Goal: Task Accomplishment & Management: Use online tool/utility

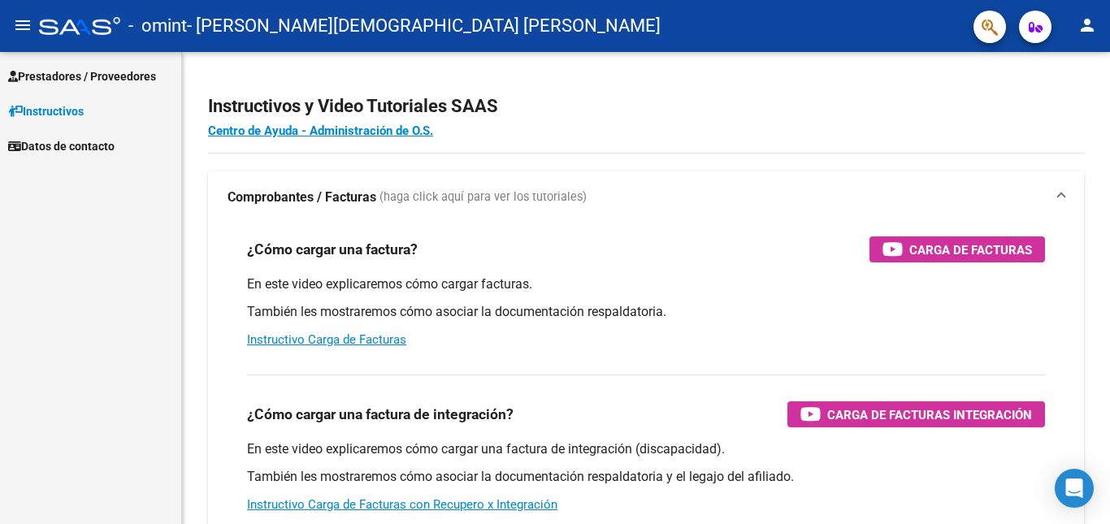
click at [94, 77] on span "Prestadores / Proveedores" at bounding box center [82, 76] width 148 height 18
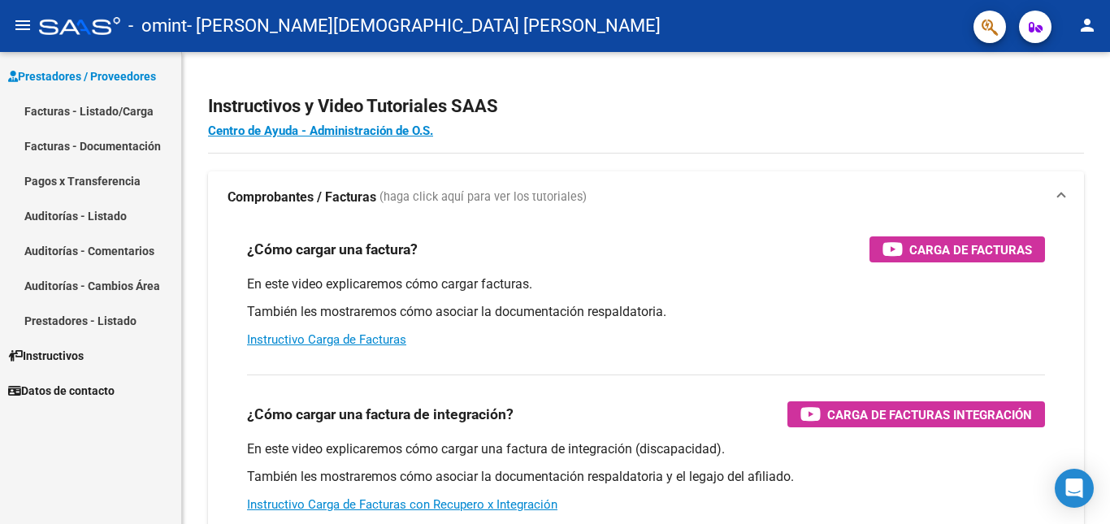
click at [107, 114] on link "Facturas - Listado/Carga" at bounding box center [90, 110] width 181 height 35
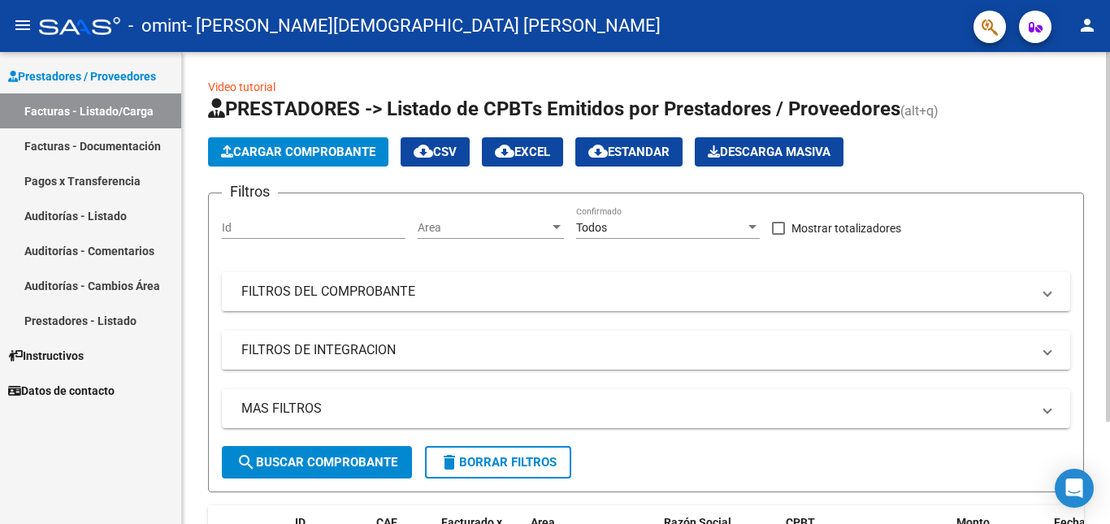
click at [1109, 178] on div at bounding box center [1108, 237] width 4 height 370
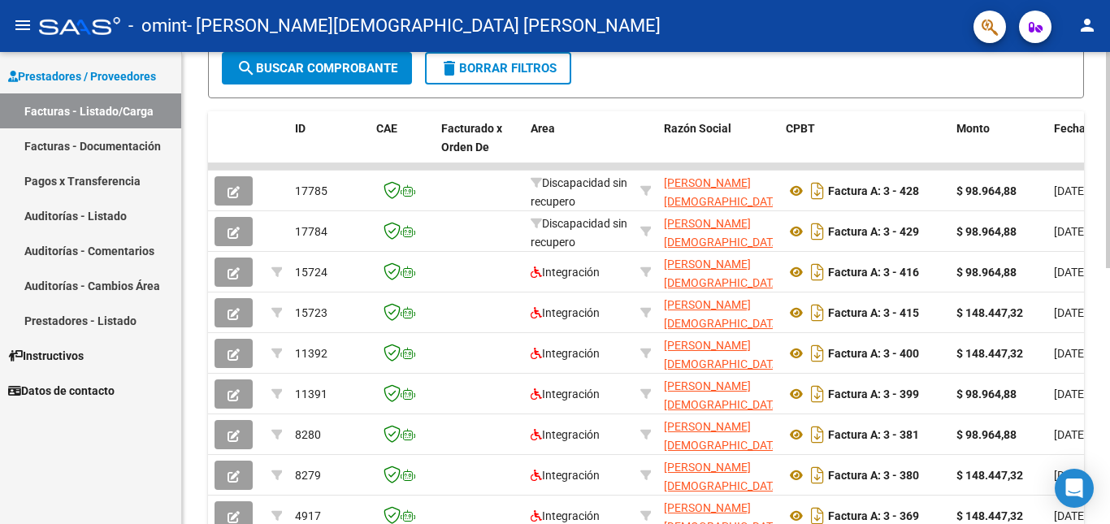
scroll to position [390, 0]
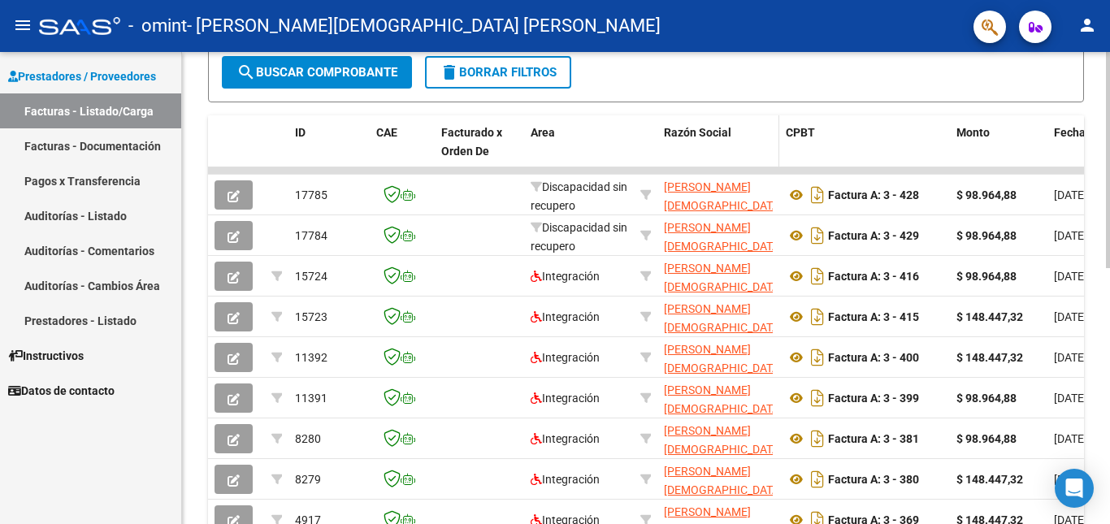
drag, startPoint x: 1109, startPoint y: 239, endPoint x: 660, endPoint y: 135, distance: 461.3
click at [660, 135] on datatable-header-cell "Razón Social" at bounding box center [719, 151] width 122 height 72
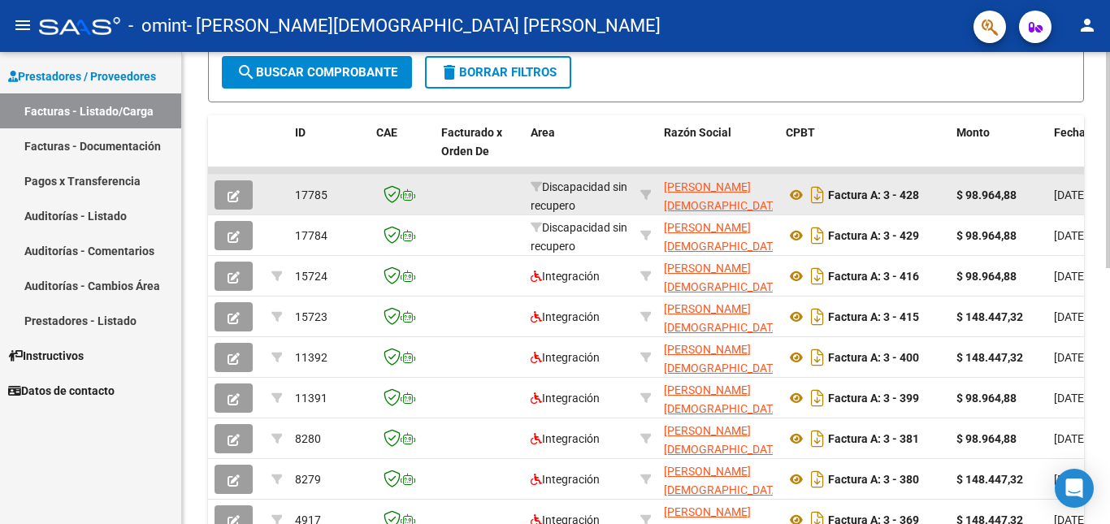
click at [523, 187] on datatable-body-cell at bounding box center [479, 195] width 89 height 40
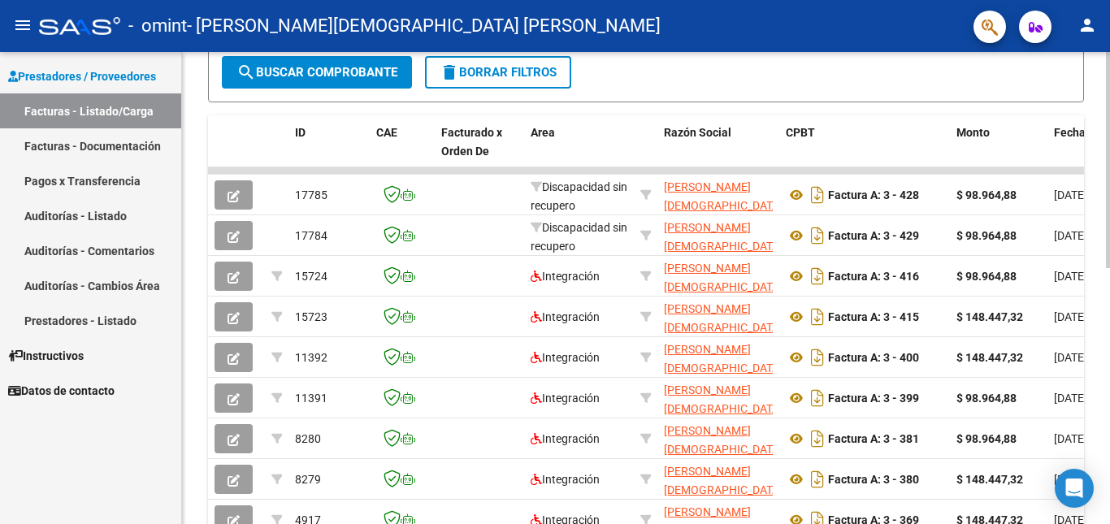
scroll to position [558, 0]
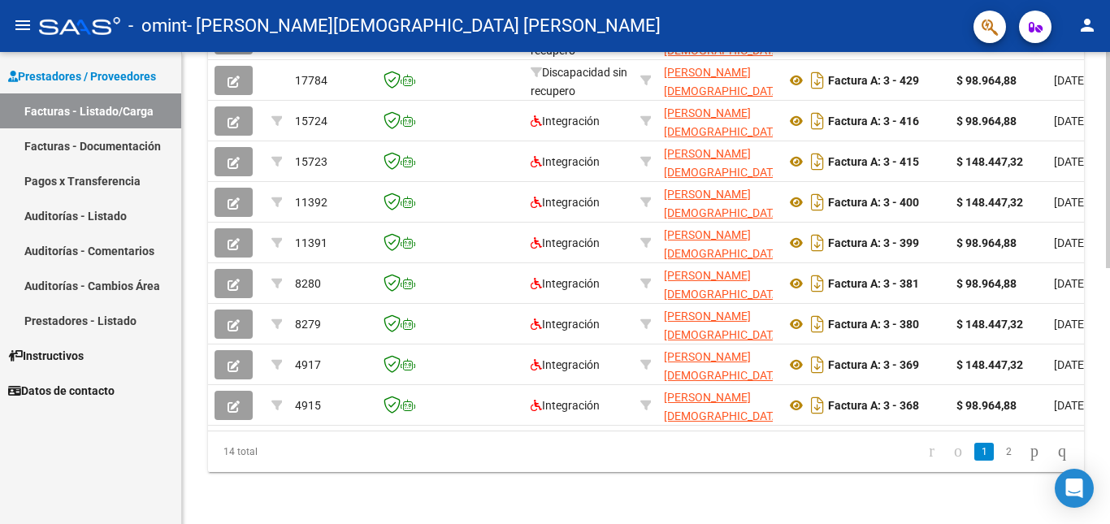
click at [1109, 387] on div at bounding box center [1108, 416] width 4 height 216
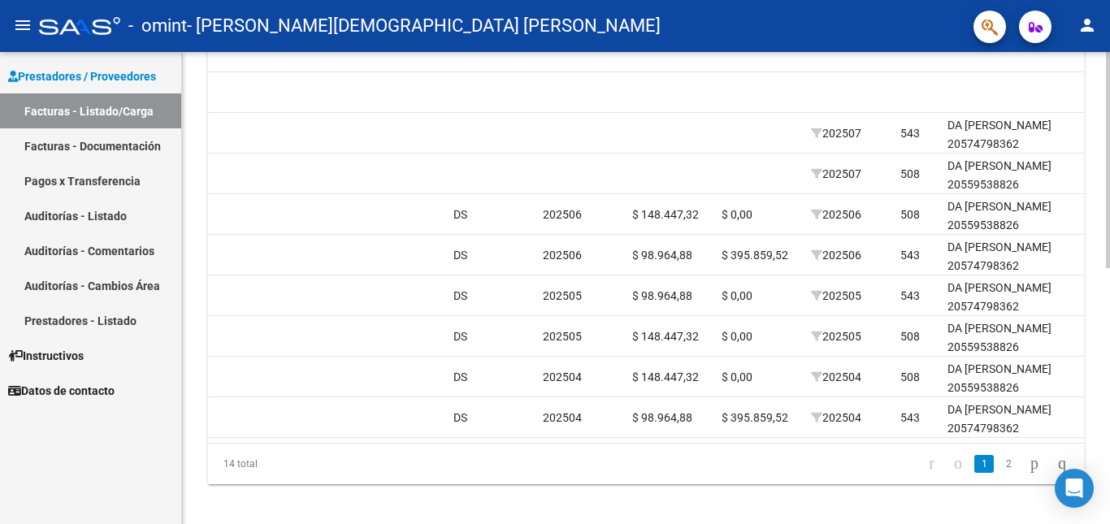
scroll to position [537, 0]
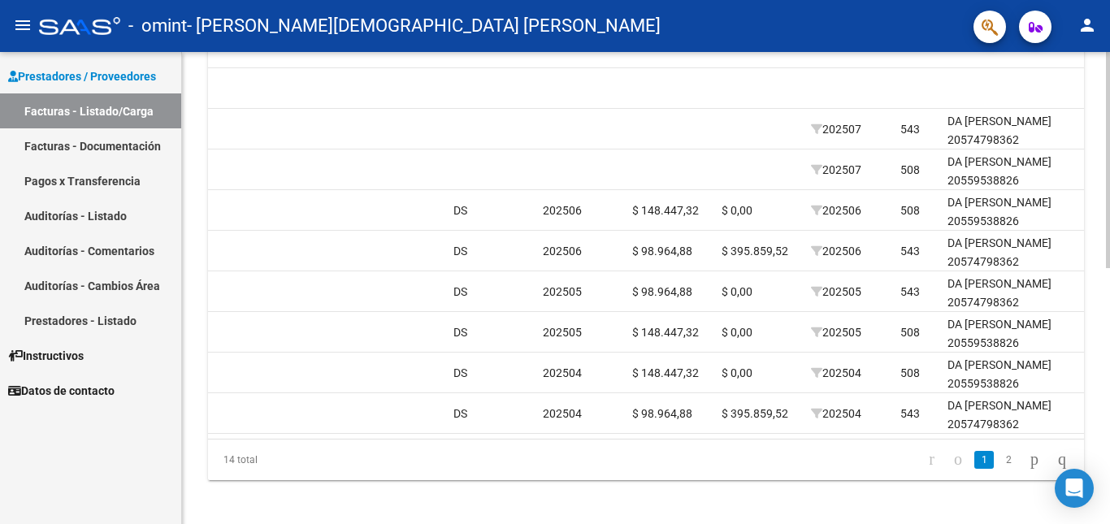
click at [1109, 354] on div at bounding box center [1108, 412] width 4 height 216
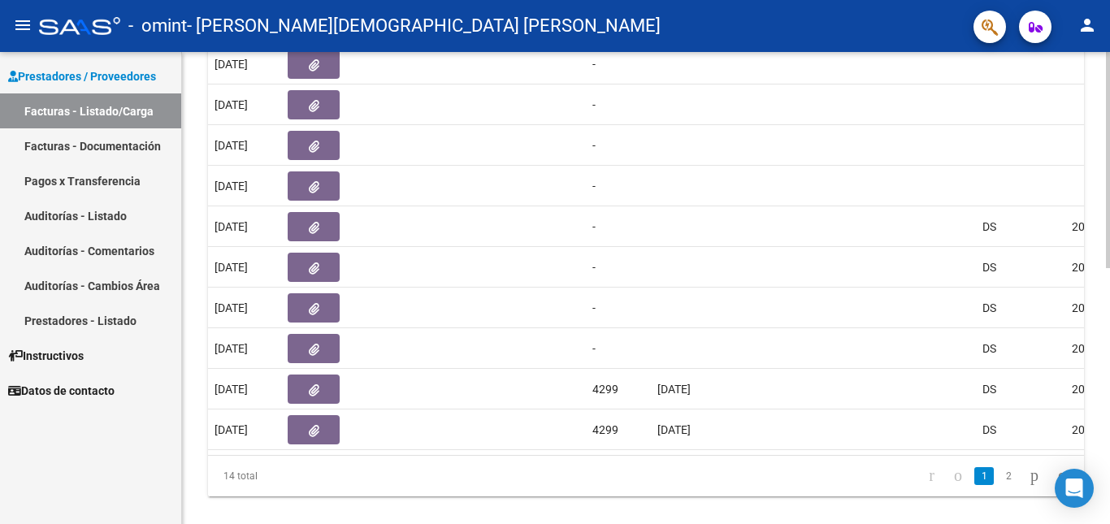
scroll to position [523, 0]
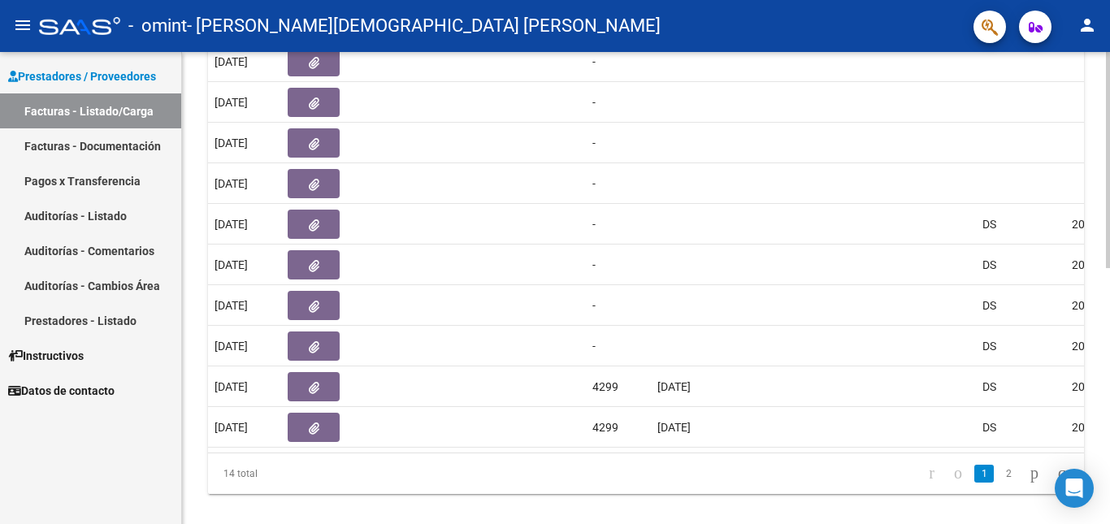
click at [1109, 369] on div at bounding box center [1108, 405] width 4 height 216
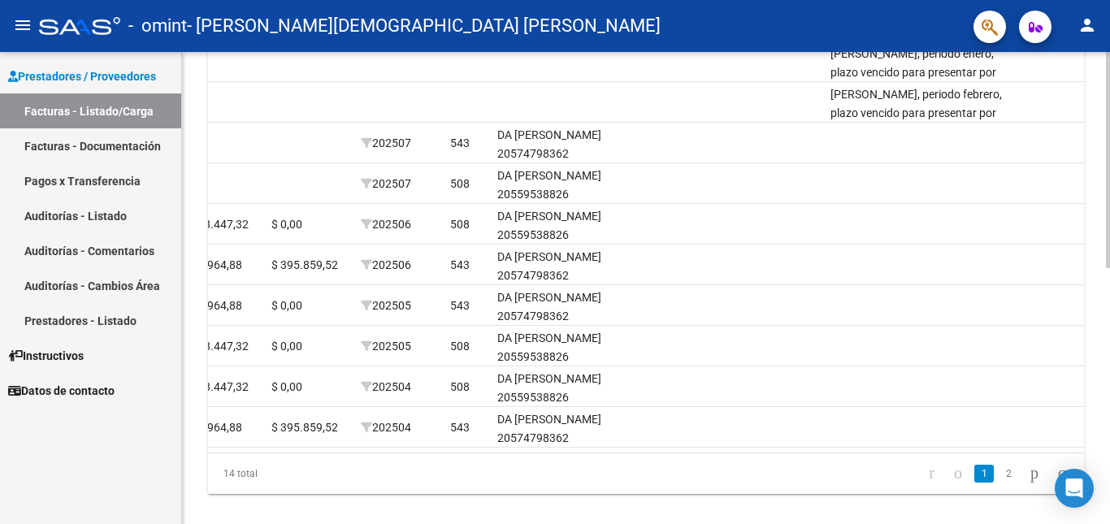
scroll to position [0, 1975]
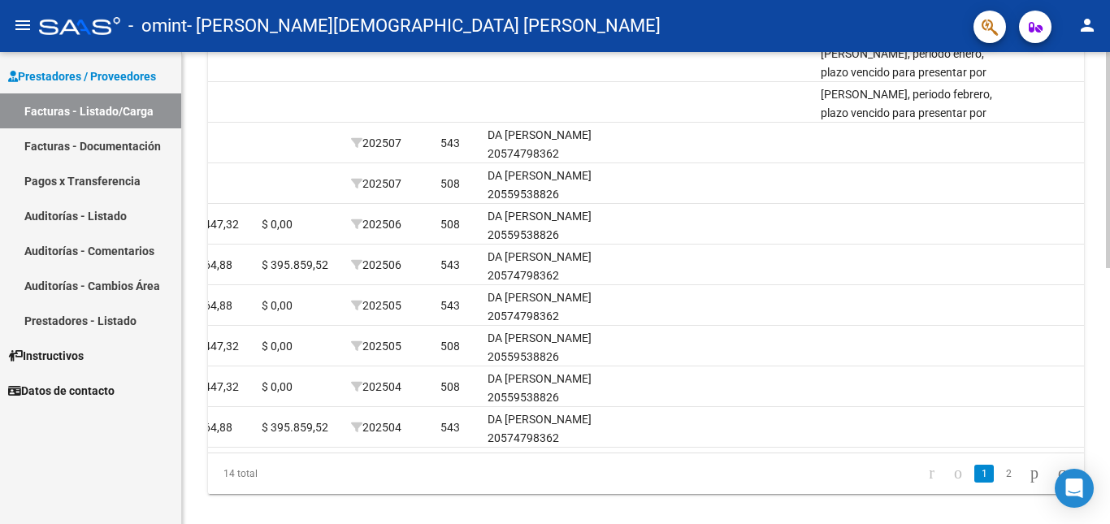
click at [1101, 395] on div "Video tutorial PRESTADORES -> Listado de CPBTs Emitidos por Prestadores / Prove…" at bounding box center [646, 38] width 928 height 1018
drag, startPoint x: 1101, startPoint y: 395, endPoint x: 1095, endPoint y: 310, distance: 85.6
click at [1095, 310] on div "Video tutorial PRESTADORES -> Listado de CPBTs Emitidos por Prestadores / Prove…" at bounding box center [646, 38] width 928 height 1018
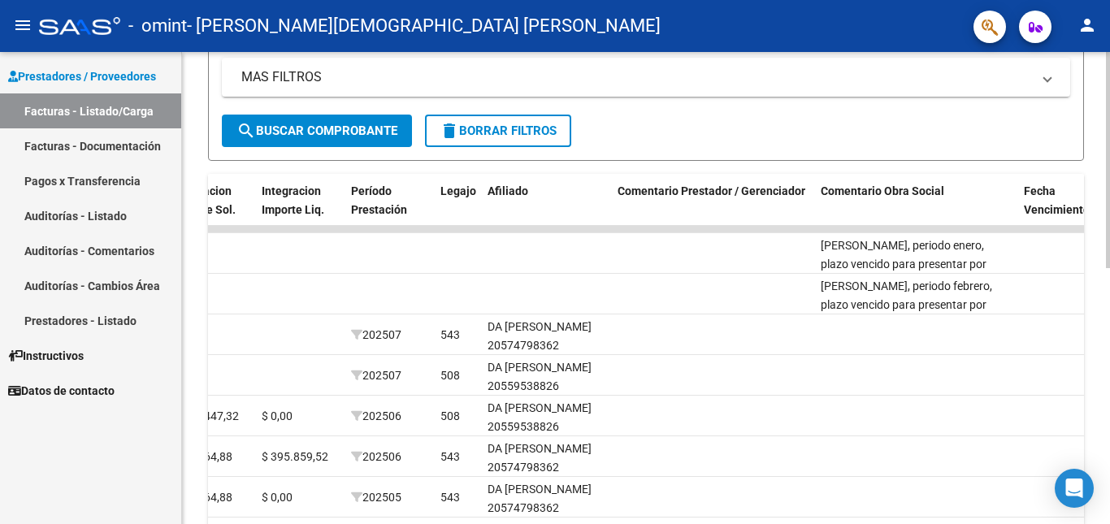
click at [1105, 290] on div "Video tutorial PRESTADORES -> Listado de CPBTs Emitidos por Prestadores / Prove…" at bounding box center [648, 229] width 932 height 1018
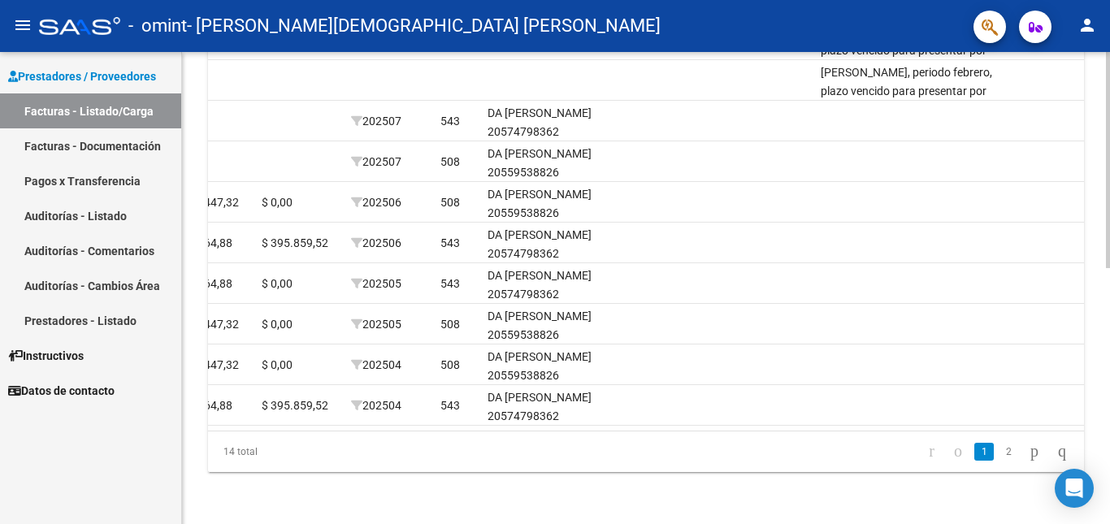
click at [1109, 421] on div at bounding box center [1108, 416] width 4 height 216
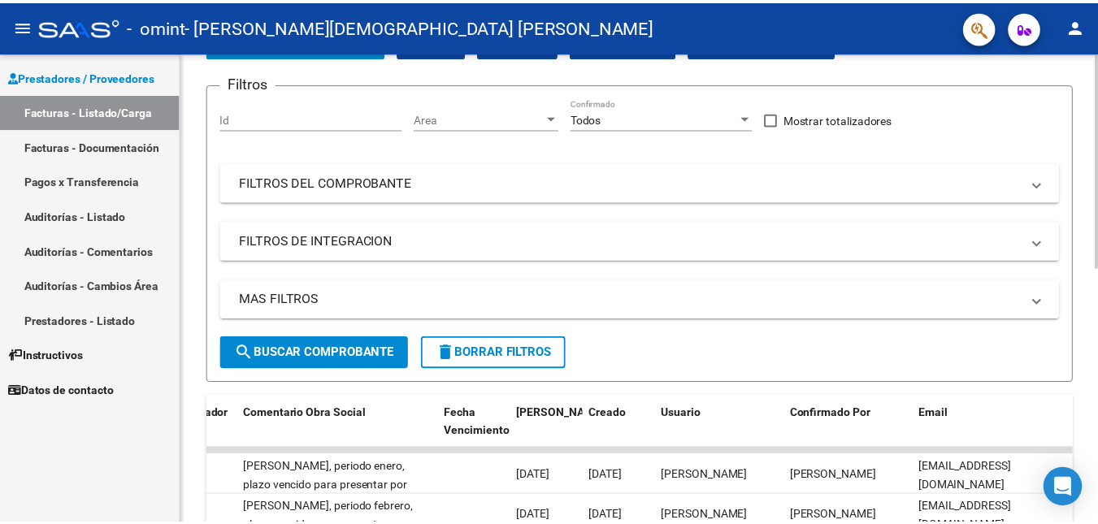
scroll to position [0, 0]
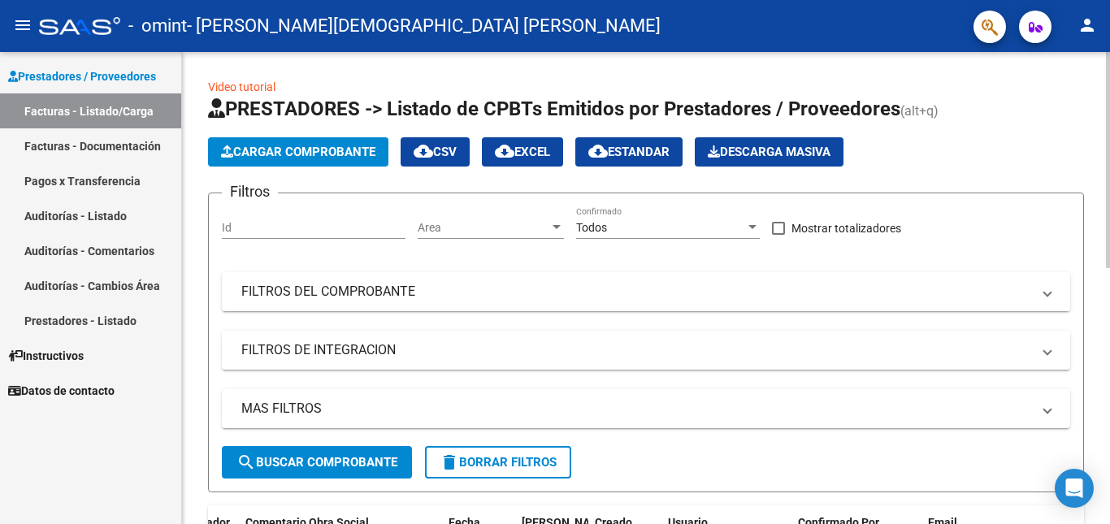
click at [24, 23] on mat-icon "menu" at bounding box center [23, 25] width 20 height 20
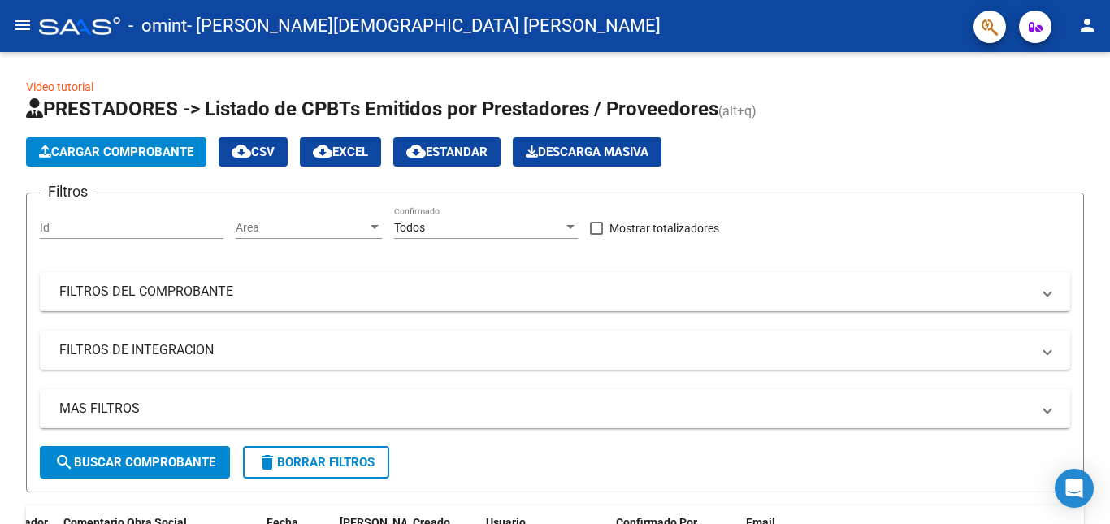
click at [1096, 23] on mat-icon "person" at bounding box center [1088, 25] width 20 height 20
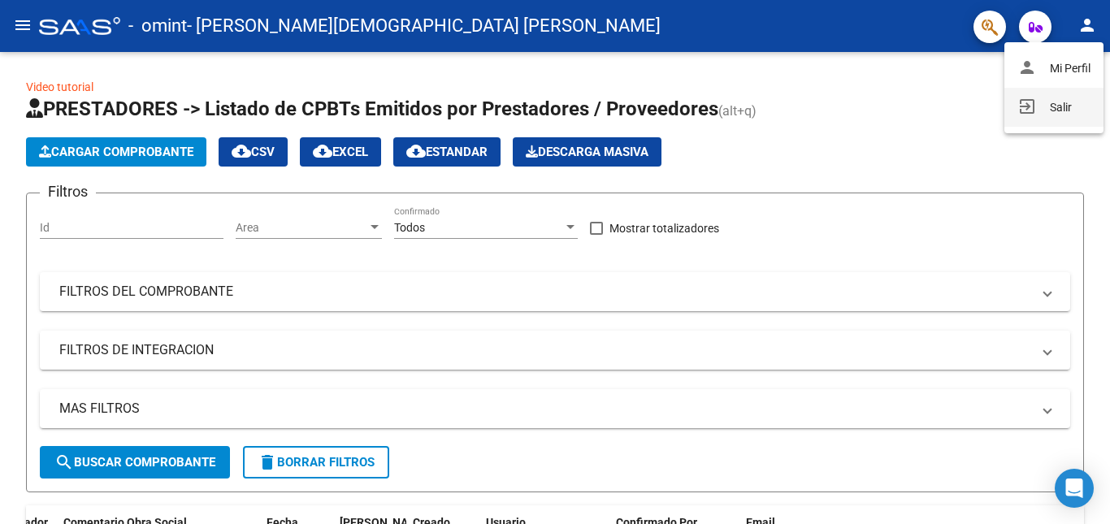
click at [1047, 103] on button "exit_to_app Salir" at bounding box center [1054, 107] width 99 height 39
